Goal: Check status: Check status

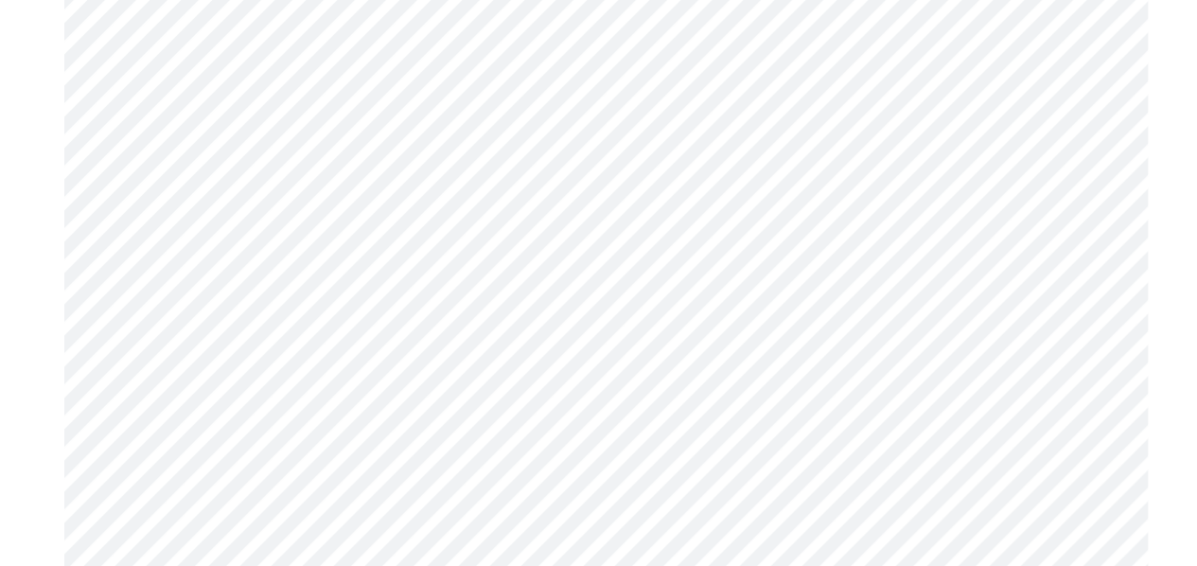
scroll to position [7471, 0]
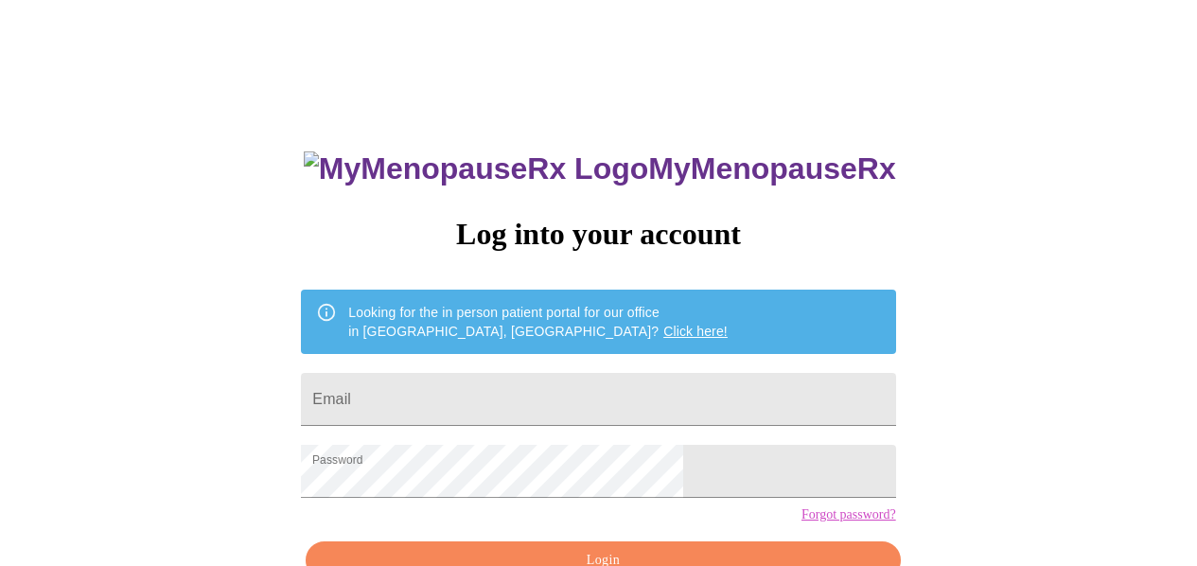
scroll to position [110, 0]
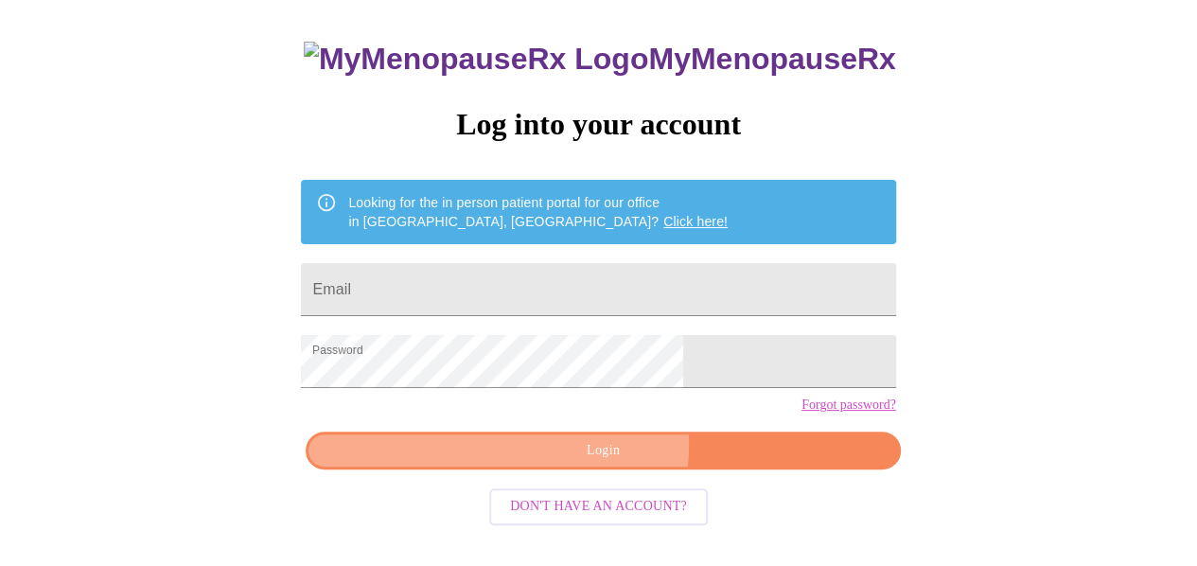
click at [602, 463] on span "Login" at bounding box center [602, 451] width 550 height 24
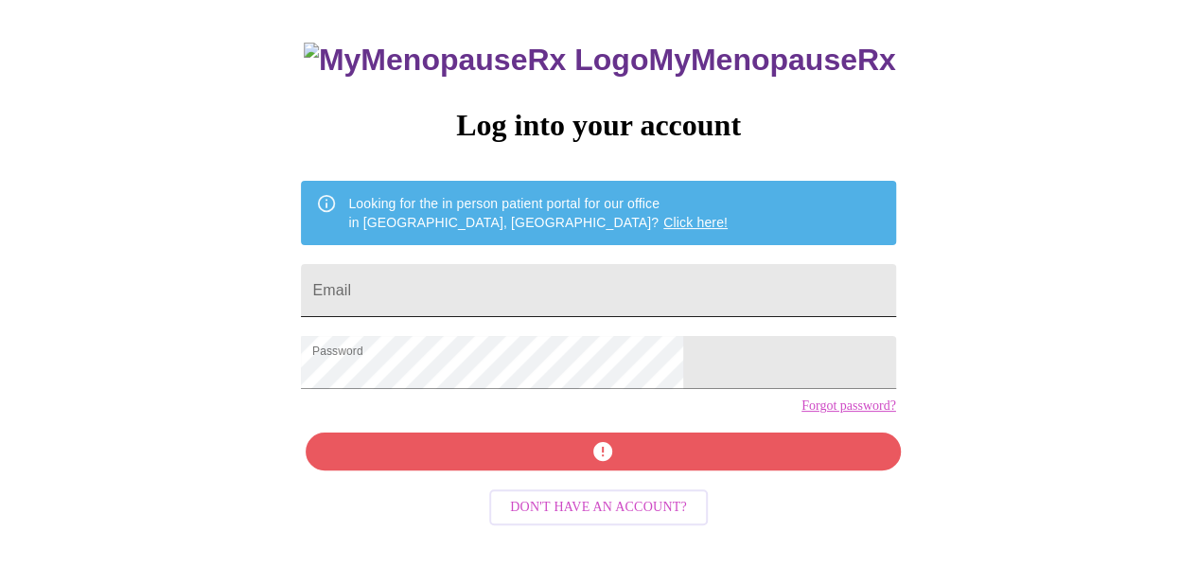
click at [470, 279] on input "Email" at bounding box center [598, 290] width 594 height 53
type input "[PERSON_NAME][EMAIL_ADDRESS][DOMAIN_NAME]"
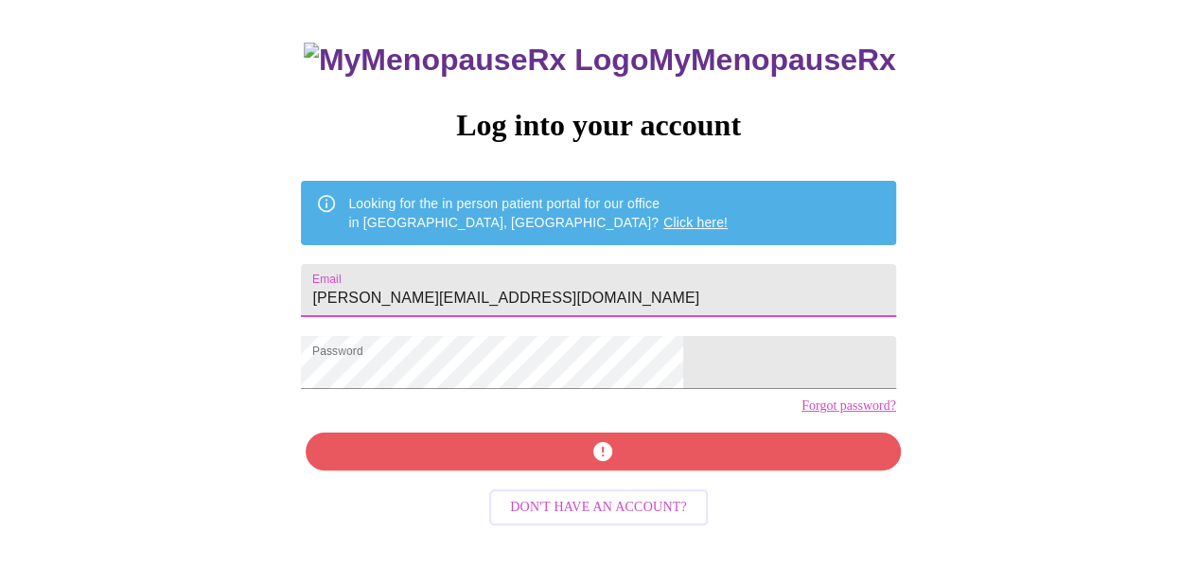
click at [593, 481] on div "MyMenopauseRx Log into your account Looking for the in person patient portal fo…" at bounding box center [598, 295] width 632 height 566
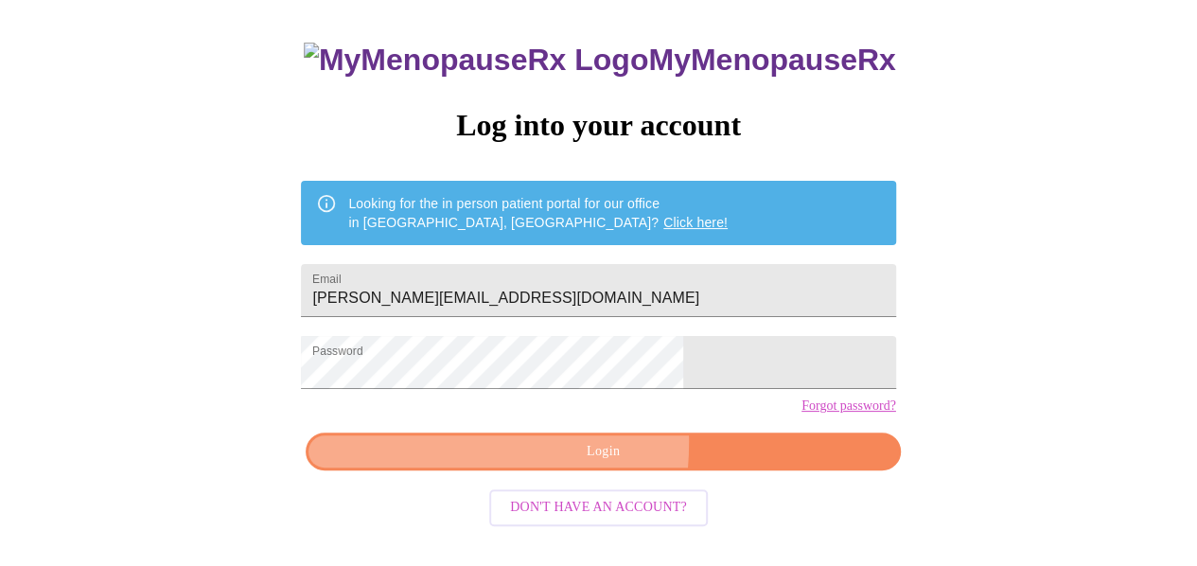
click at [473, 463] on span "Login" at bounding box center [602, 452] width 550 height 24
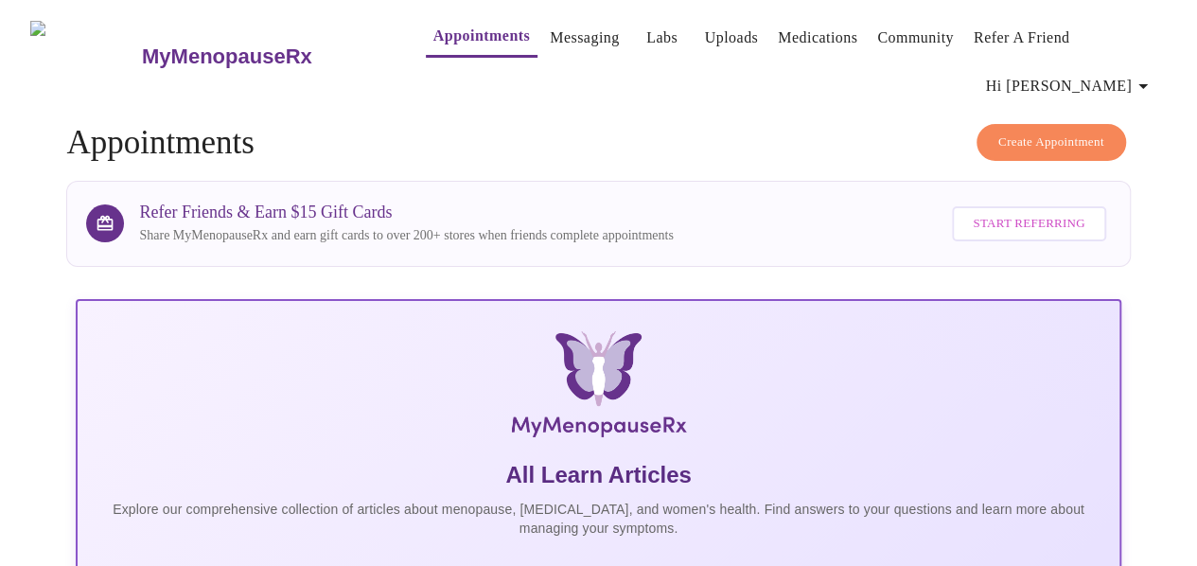
click at [777, 25] on link "Medications" at bounding box center [816, 38] width 79 height 26
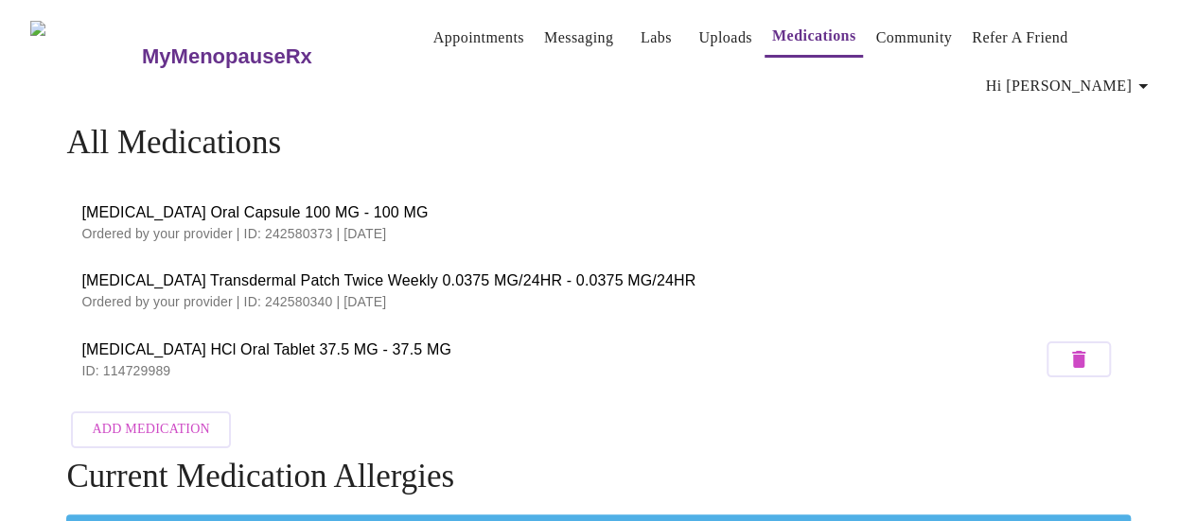
click at [715, 236] on p "Ordered by your provider | ID: 242580373 | [DATE]" at bounding box center [597, 233] width 1033 height 19
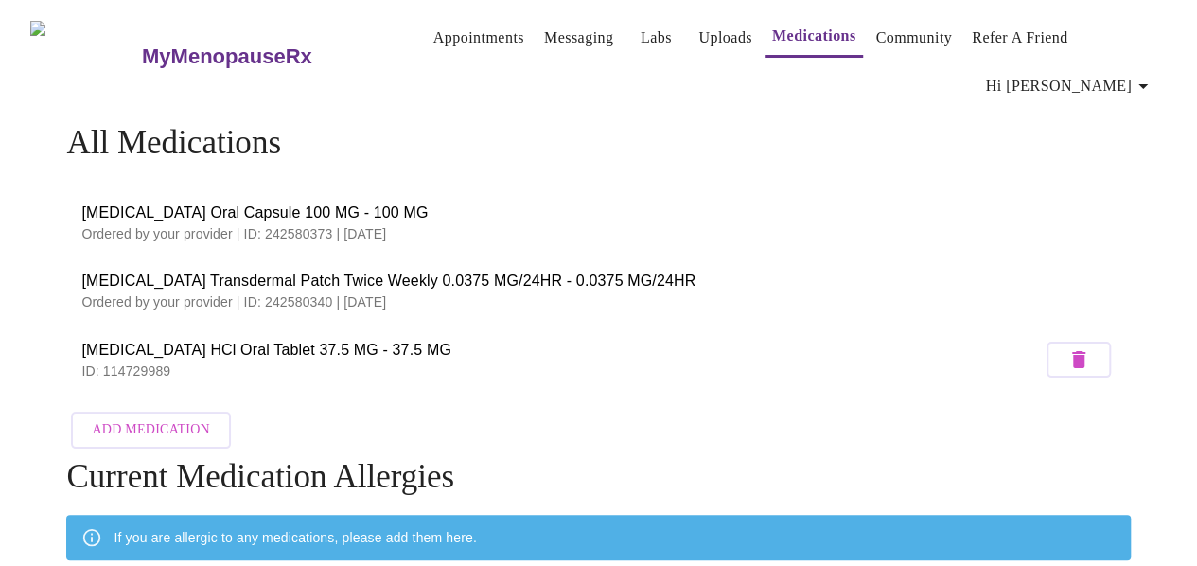
click at [685, 281] on span "[MEDICAL_DATA] Transdermal Patch Twice Weekly 0.0375 MG/24HR - 0.0375 MG/24HR" at bounding box center [597, 281] width 1033 height 23
